Goal: Ask a question

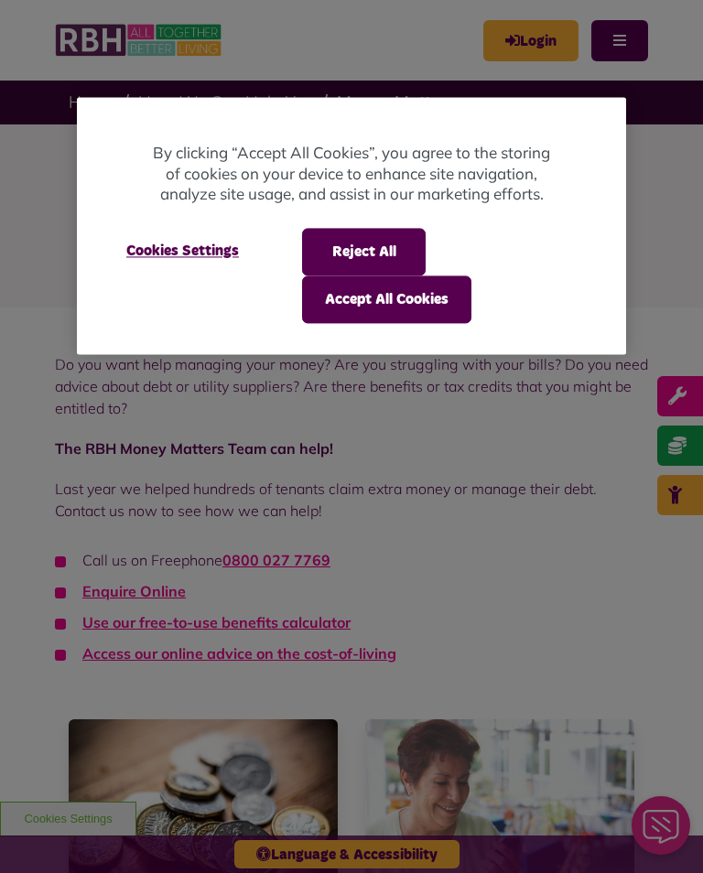
click at [380, 297] on button "Accept All Cookies" at bounding box center [386, 299] width 169 height 48
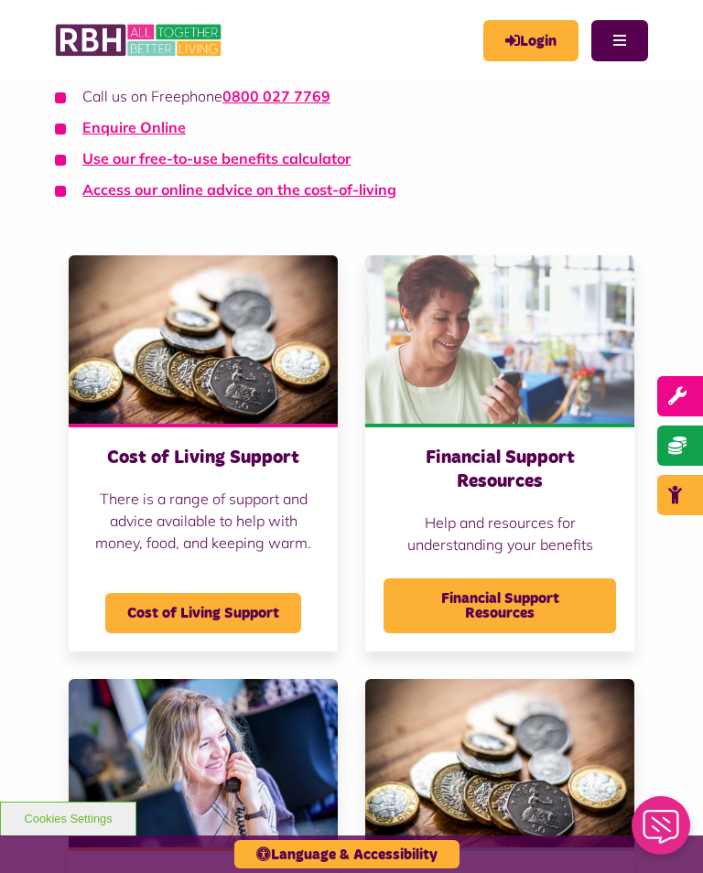
scroll to position [468, 0]
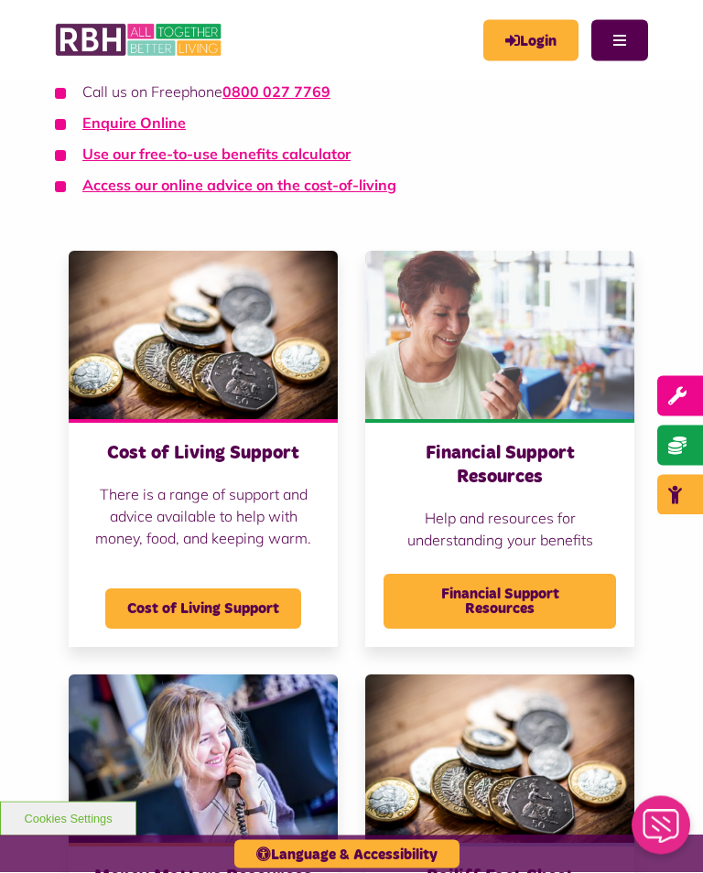
click at [484, 607] on span "Financial Support Resources" at bounding box center [499, 602] width 232 height 55
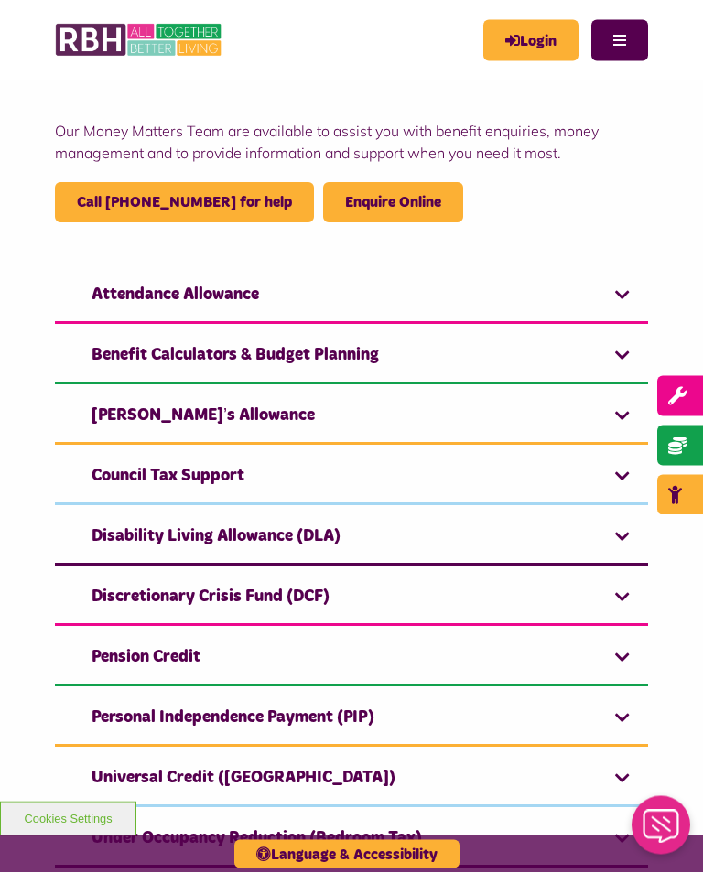
scroll to position [173, 0]
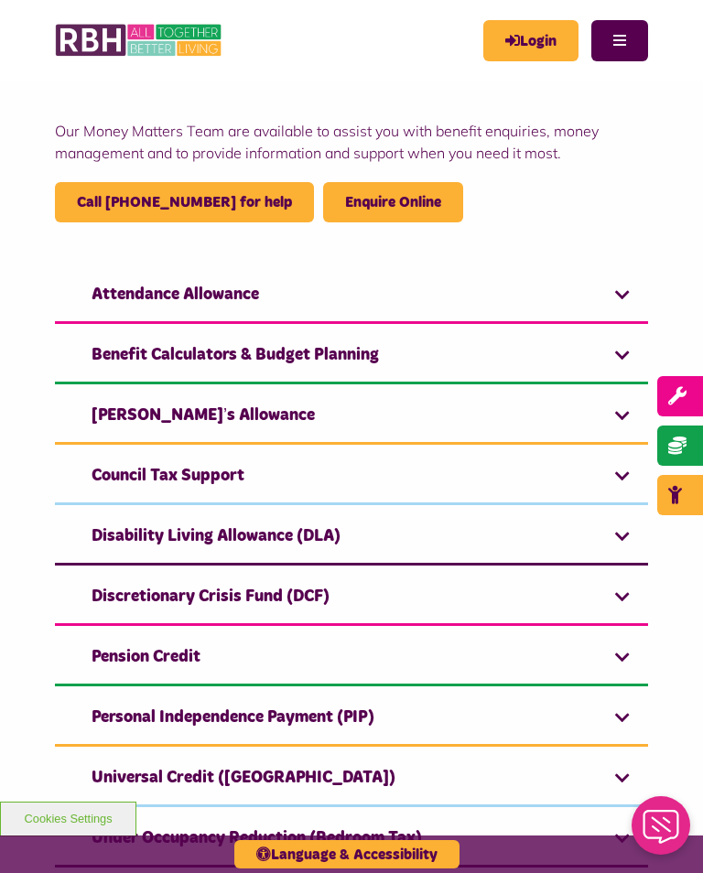
click at [610, 480] on link "Council Tax Support" at bounding box center [351, 477] width 593 height 56
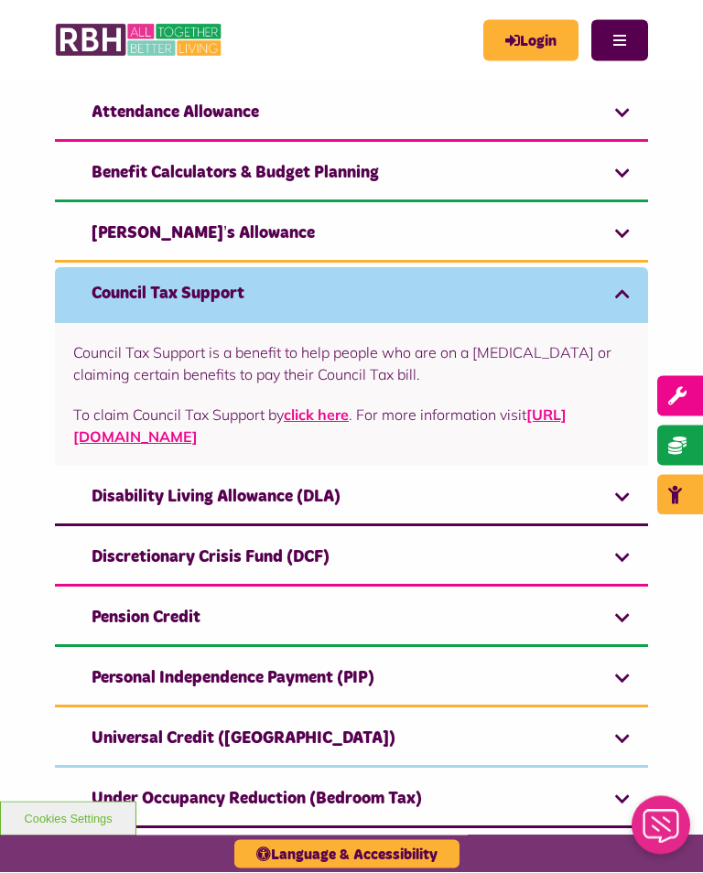
scroll to position [351, 0]
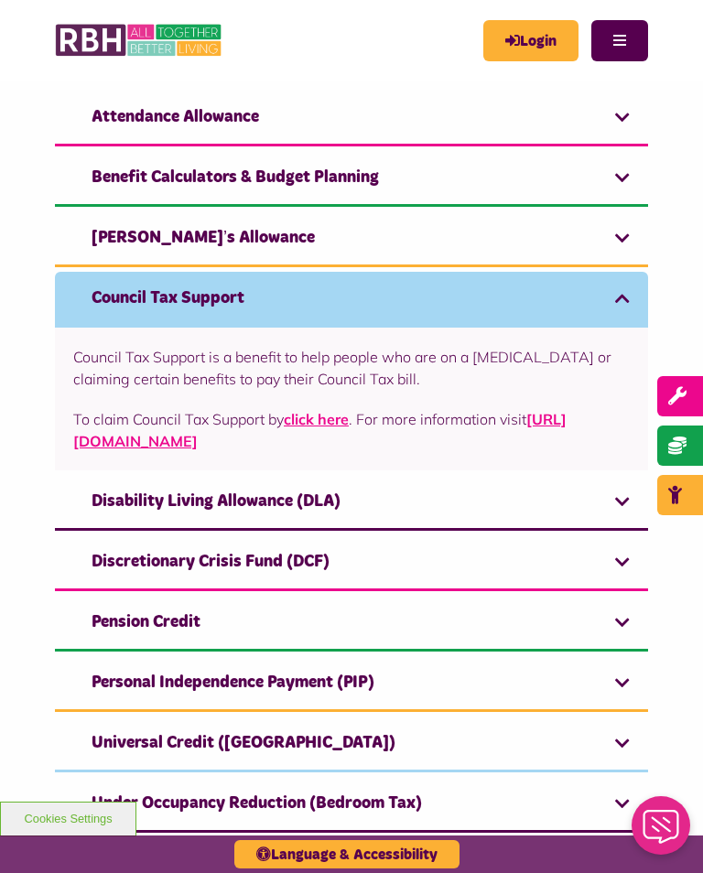
click at [632, 618] on link "Pension Credit" at bounding box center [351, 624] width 593 height 56
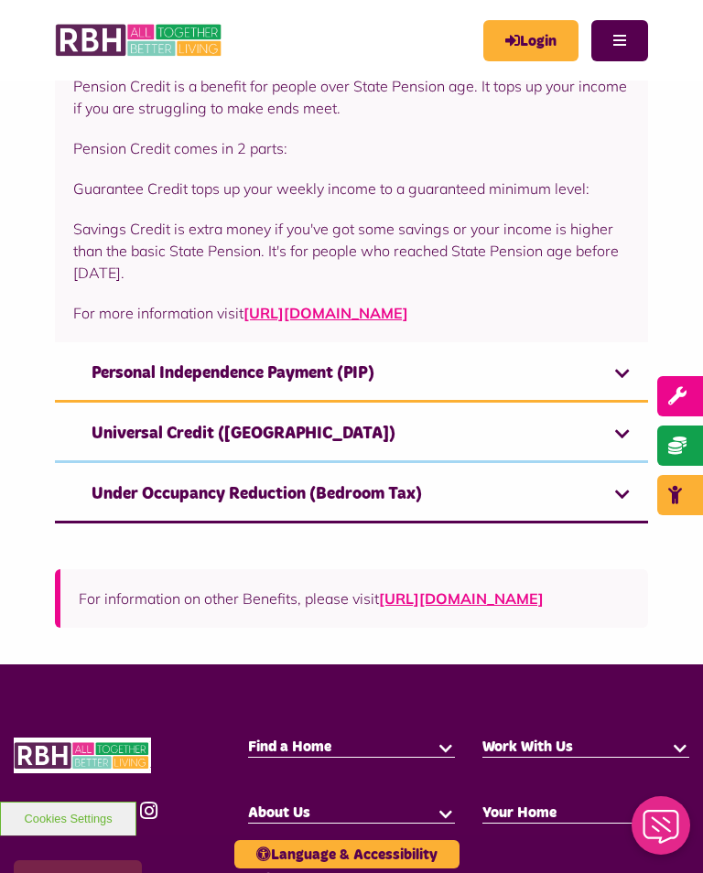
scroll to position [804, 0]
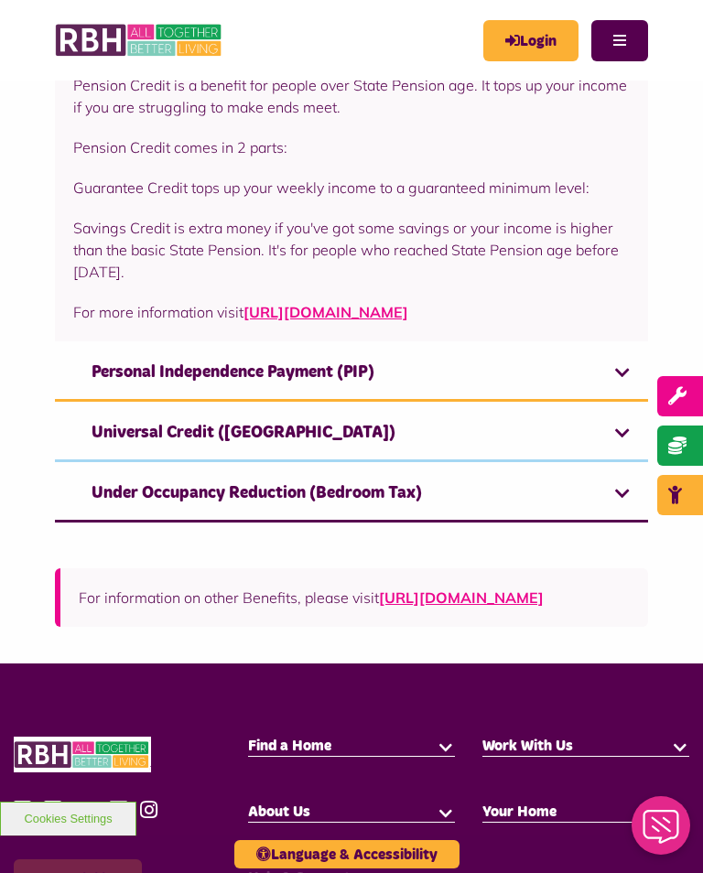
click at [631, 457] on link "Universal Credit (UC)" at bounding box center [351, 434] width 593 height 56
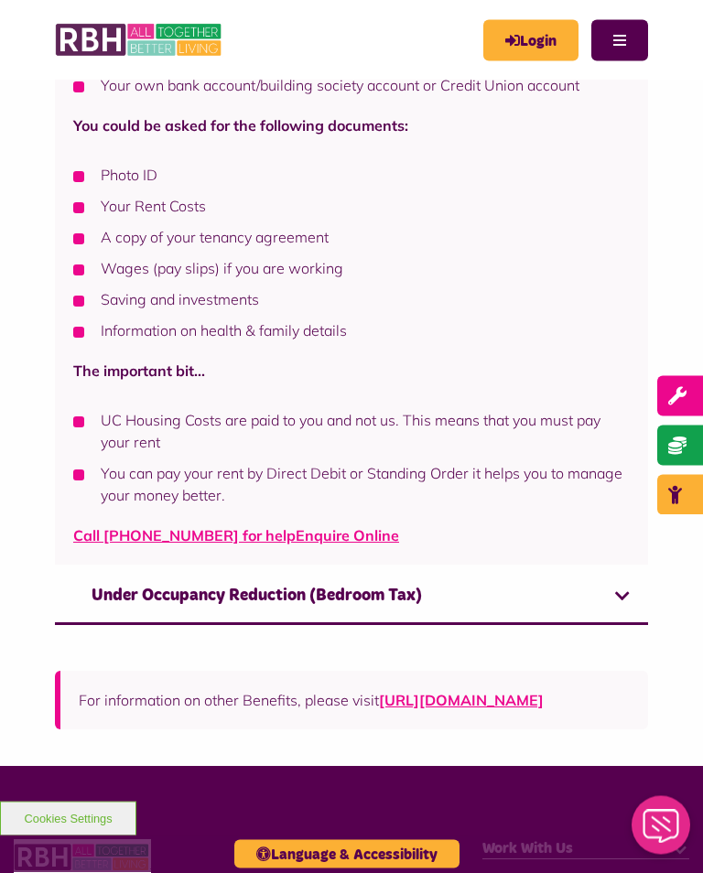
scroll to position [1468, 0]
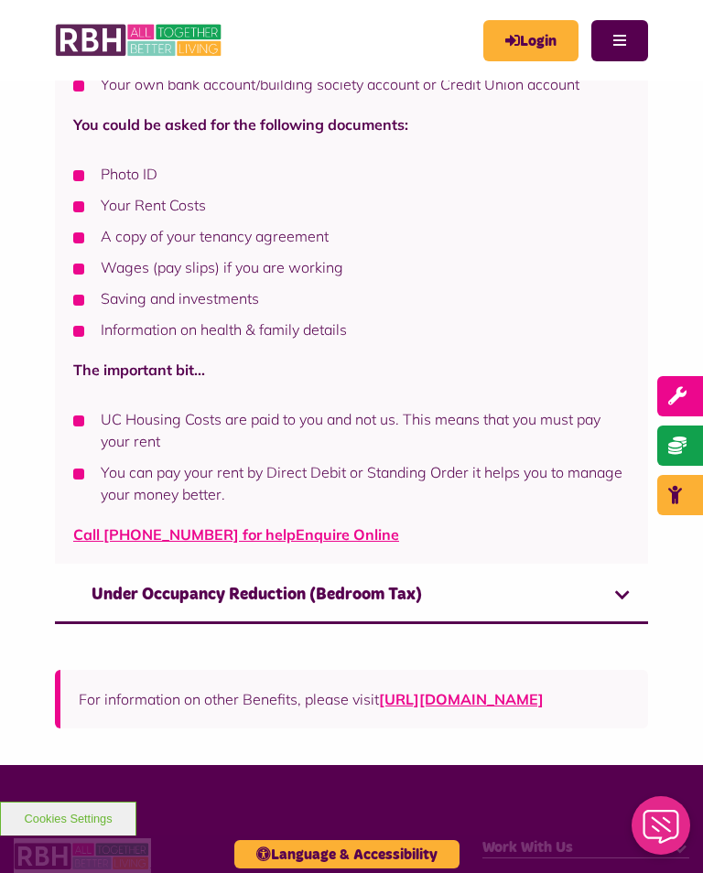
click at [625, 600] on link "Under Occupancy Reduction (Bedroom Tax)" at bounding box center [351, 596] width 593 height 56
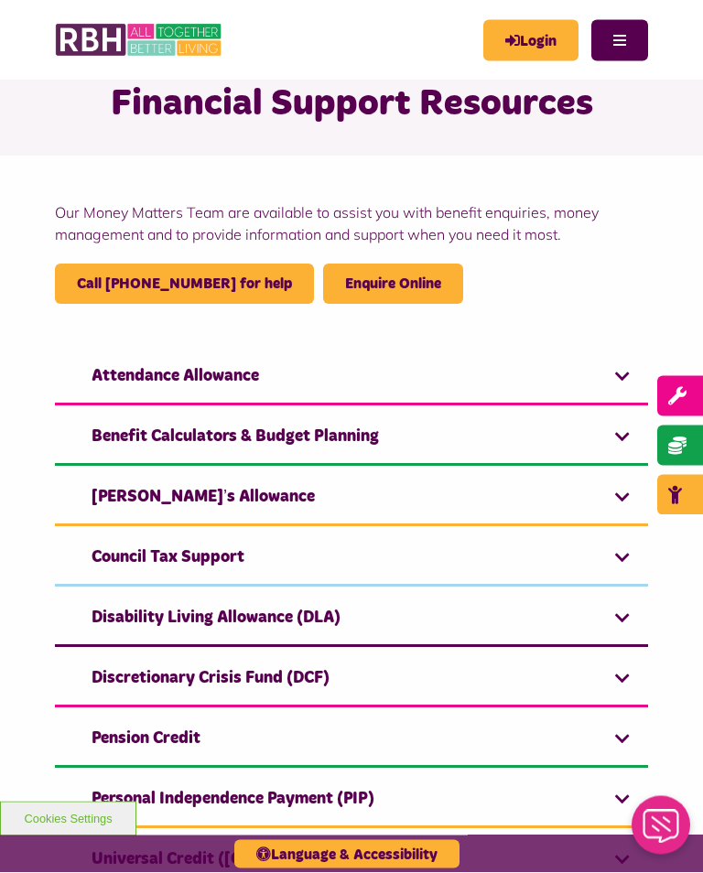
scroll to position [0, 0]
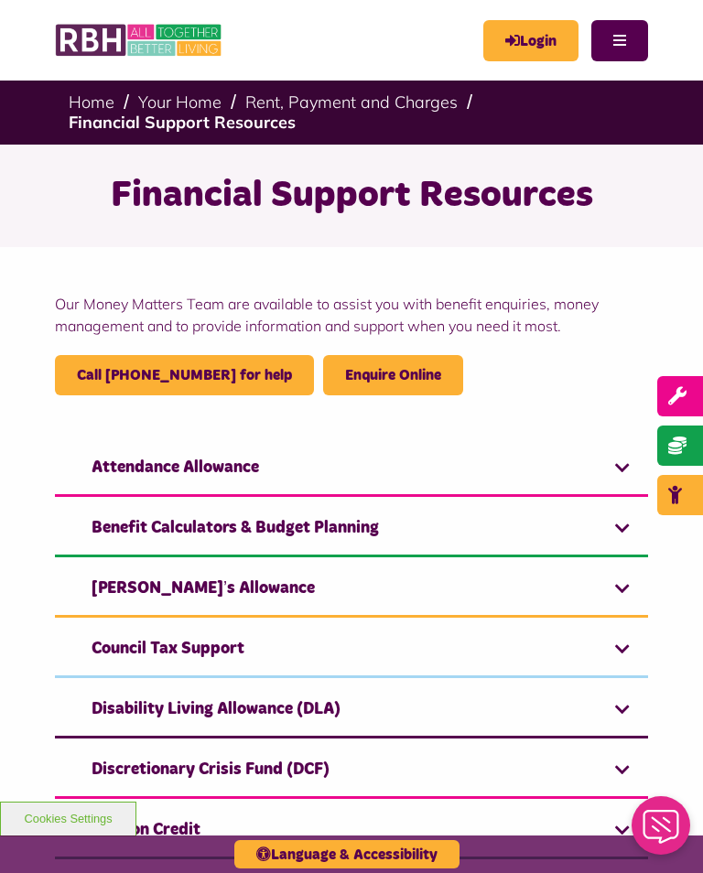
click at [359, 376] on link "Enquire Online" at bounding box center [393, 375] width 96 height 15
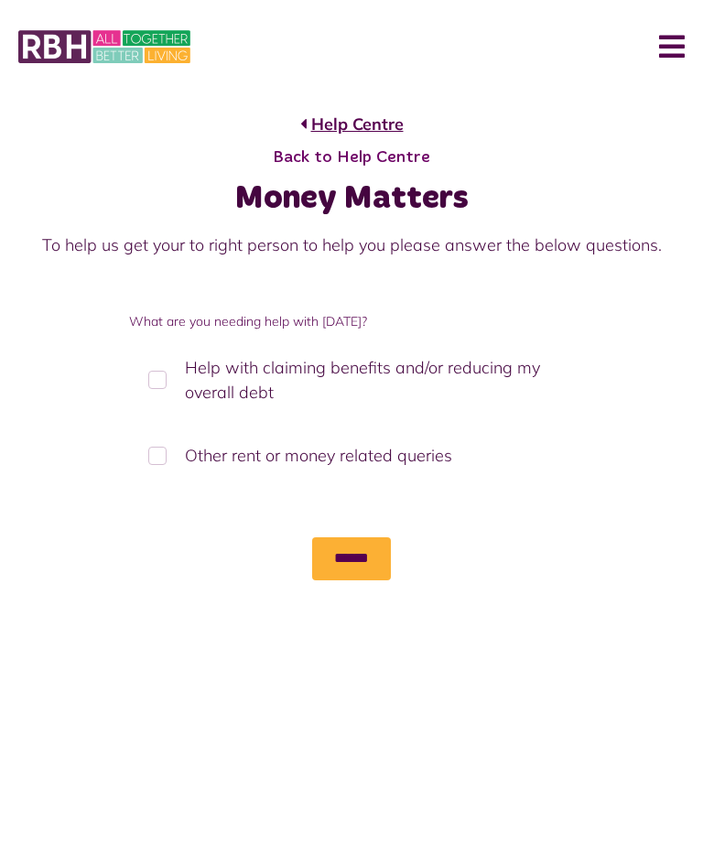
click at [167, 375] on label "Help with claiming benefits and/or reducing my overall debt" at bounding box center [351, 379] width 444 height 79
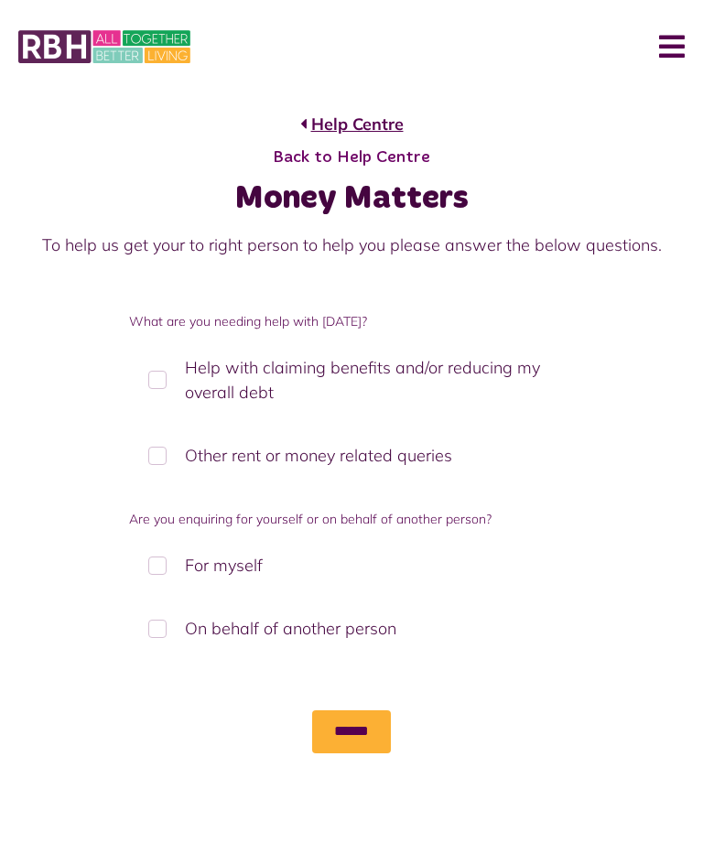
click at [349, 739] on input "******" at bounding box center [351, 731] width 79 height 42
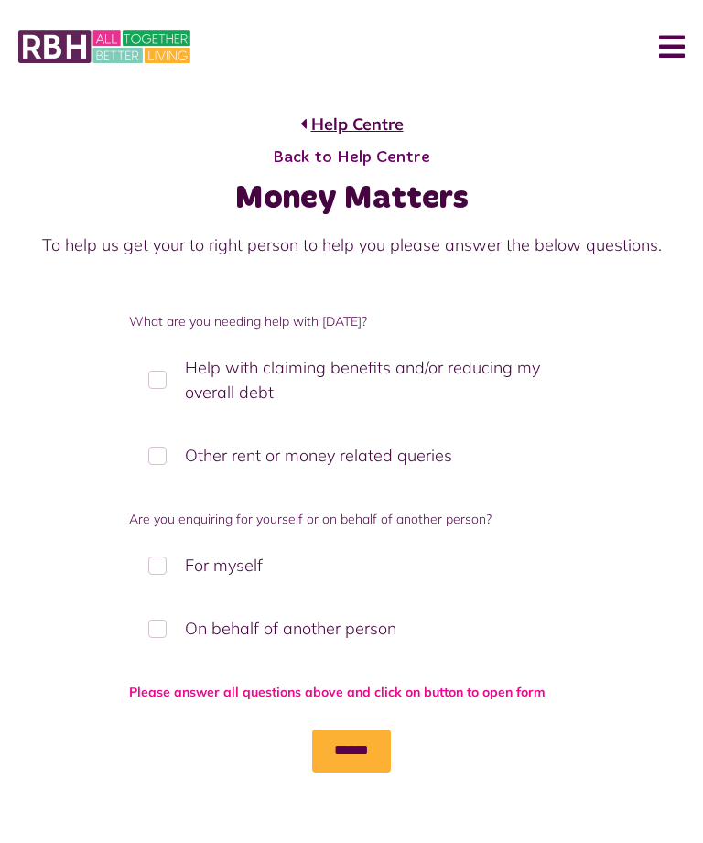
click at [174, 566] on label "For myself" at bounding box center [351, 565] width 444 height 54
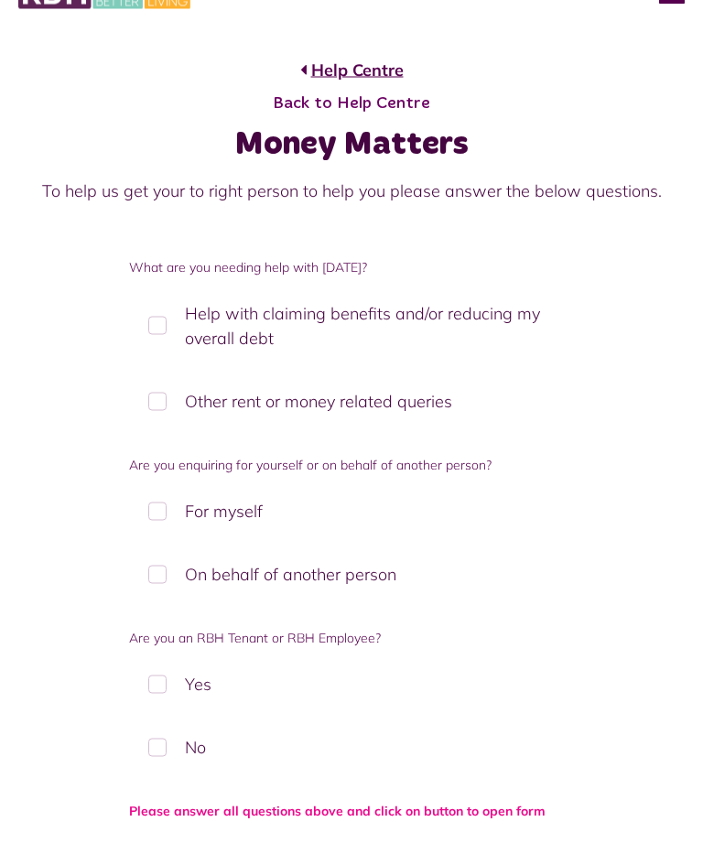
scroll to position [61, 0]
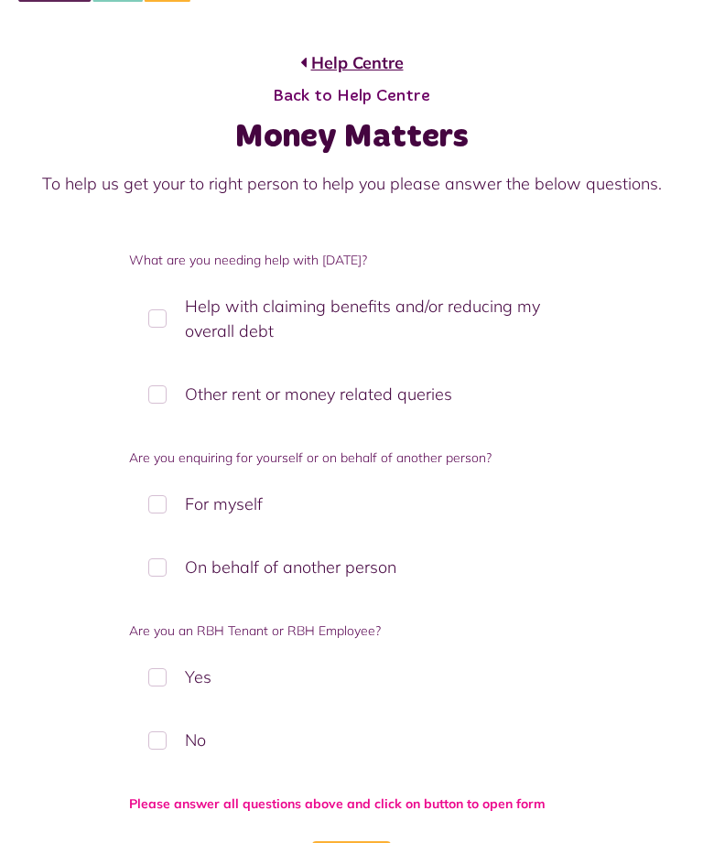
click at [166, 743] on label "No" at bounding box center [351, 740] width 444 height 54
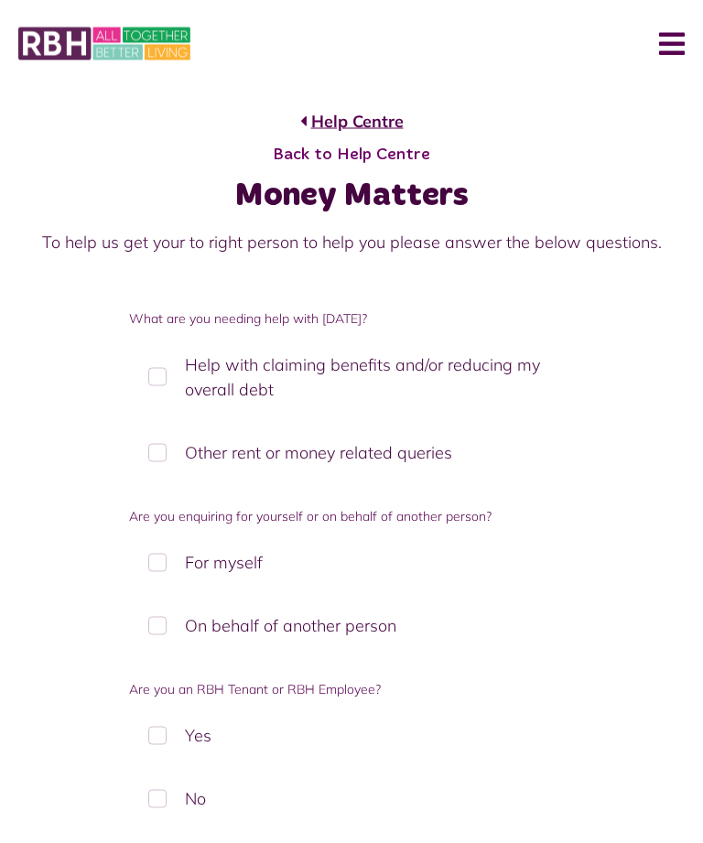
scroll to position [0, 0]
